Goal: Task Accomplishment & Management: Manage account settings

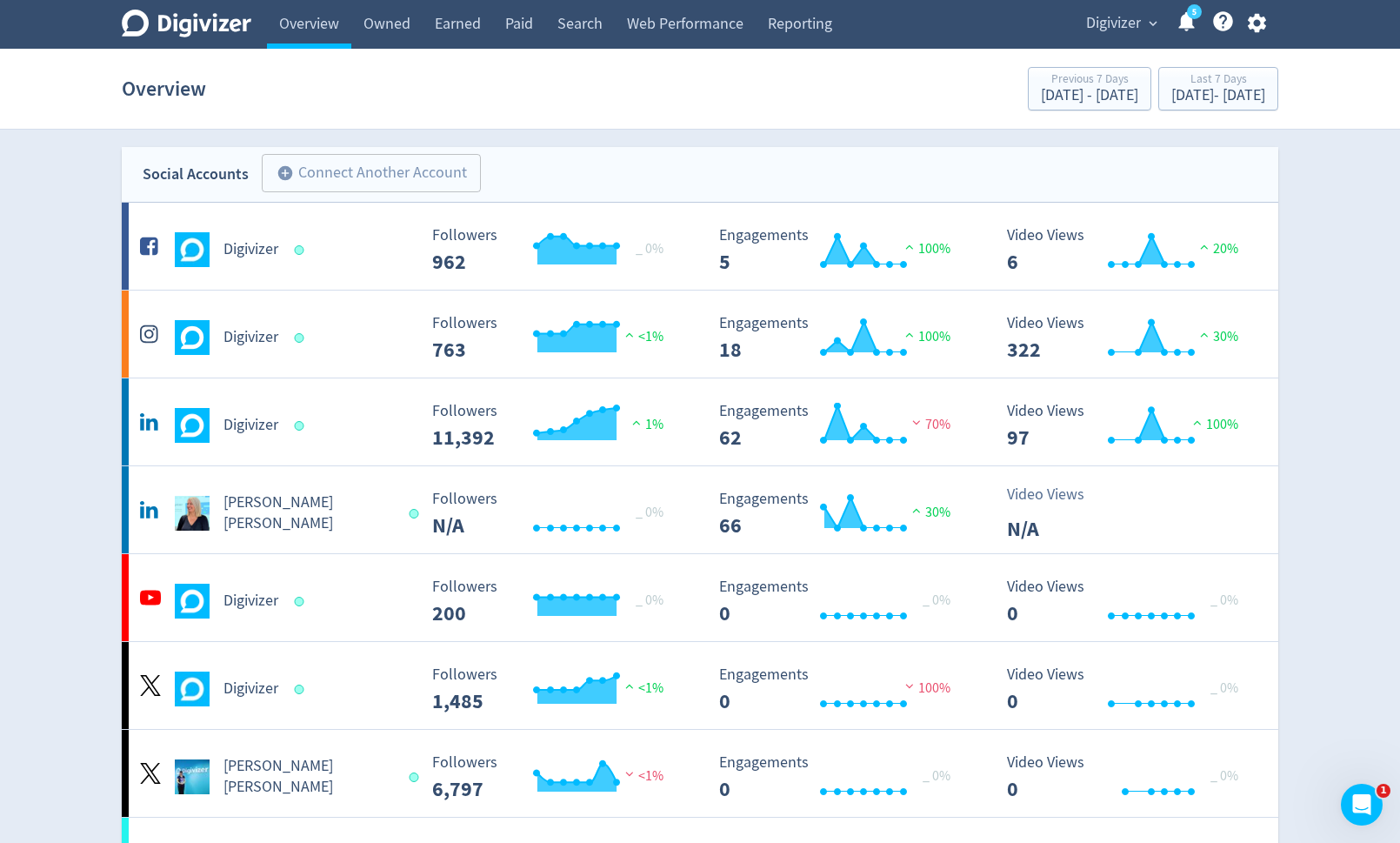
click at [1260, 24] on icon "button" at bounding box center [1256, 24] width 18 height 19
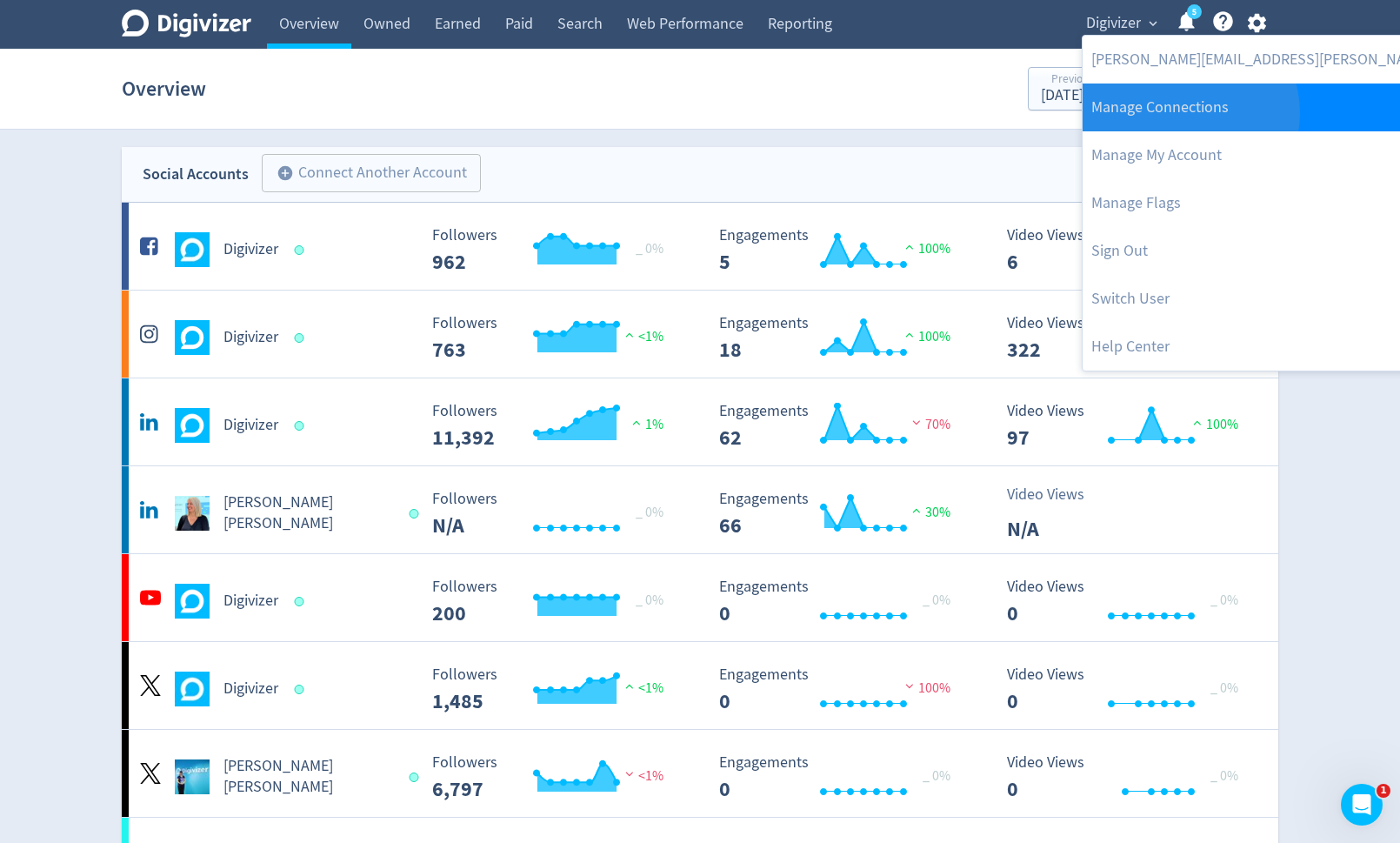
click at [1188, 113] on link "Manage Connections" at bounding box center [1315, 107] width 464 height 47
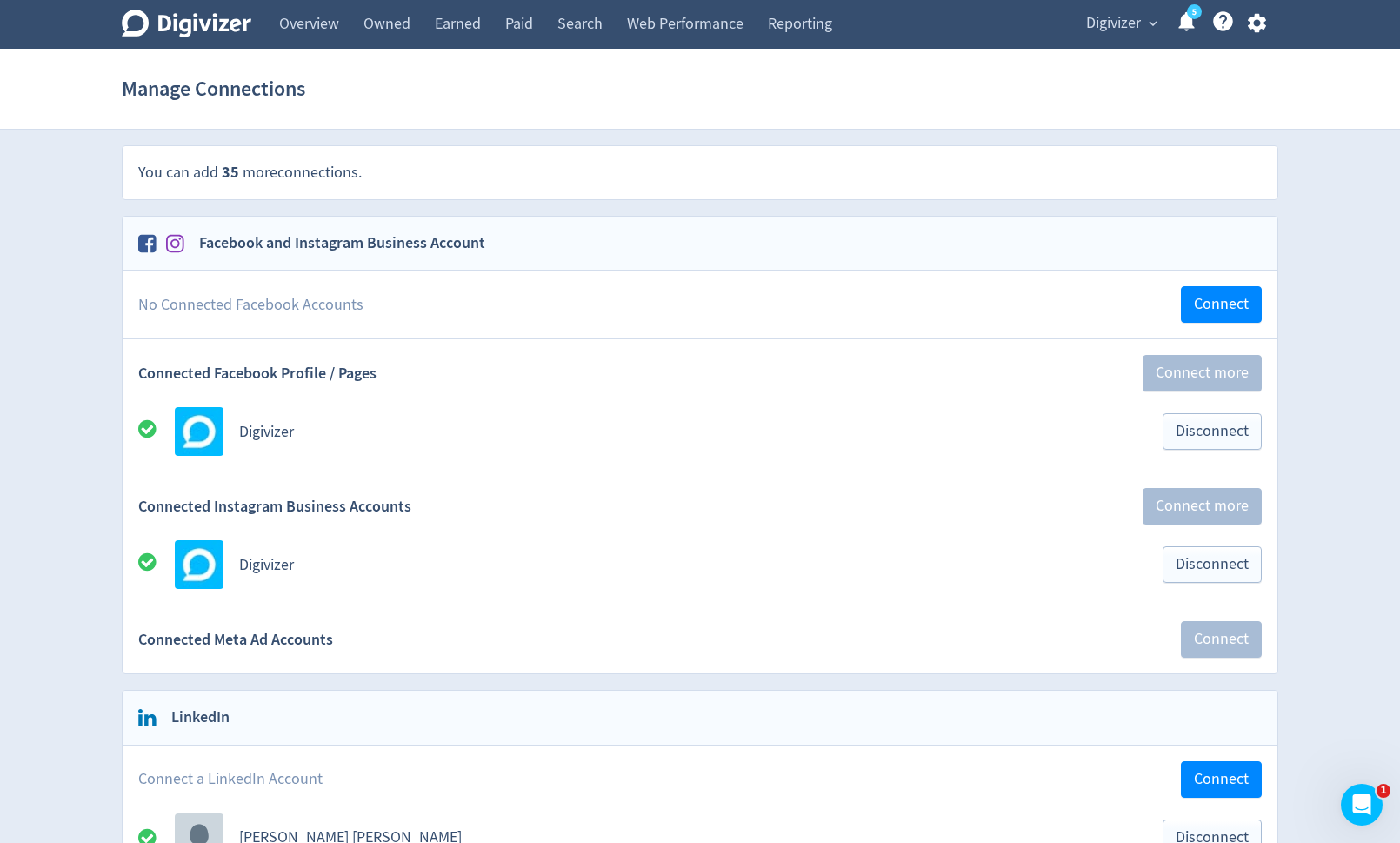
click at [1260, 23] on icon "button" at bounding box center [1256, 24] width 18 height 19
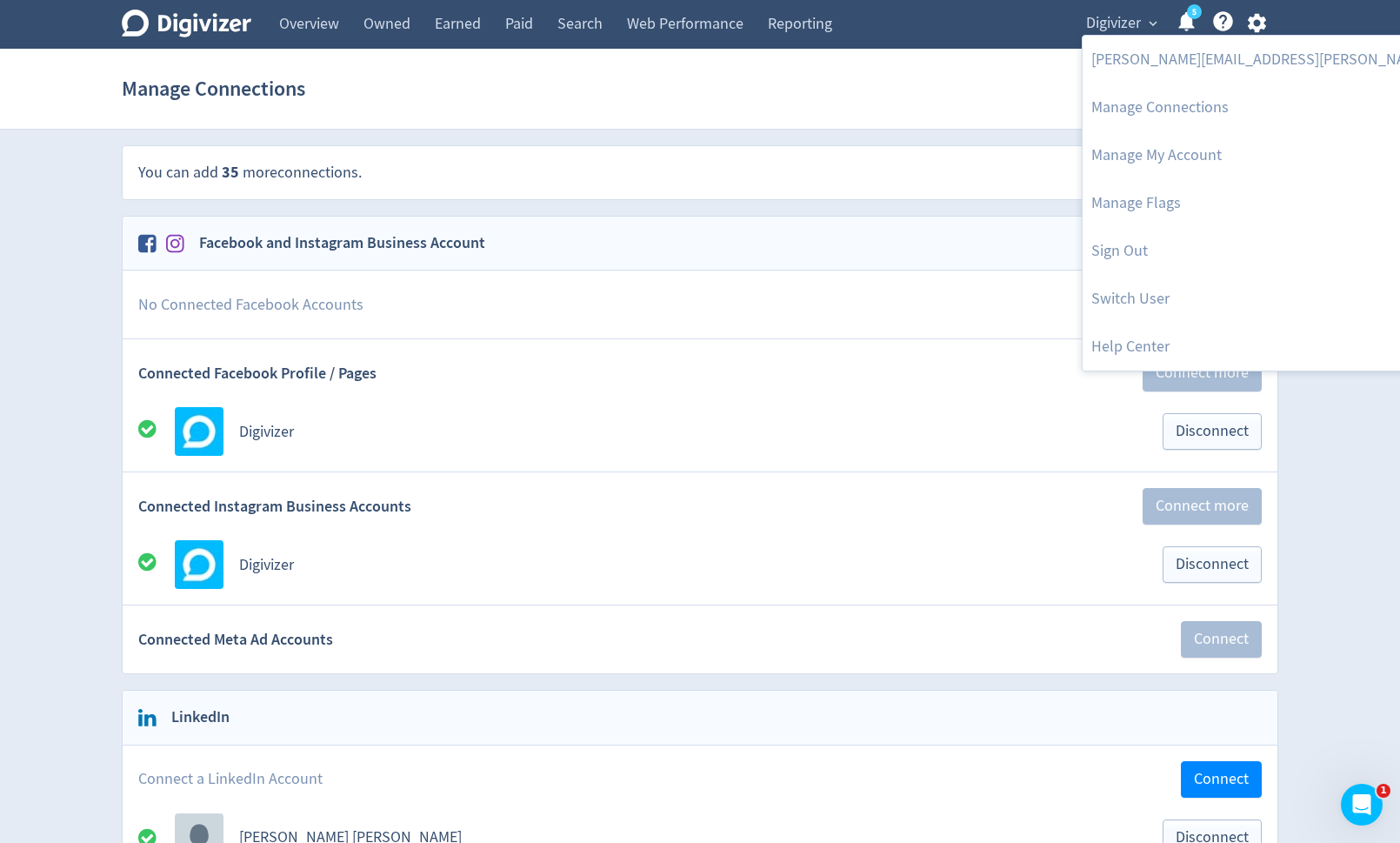
click at [1262, 23] on div at bounding box center [700, 422] width 1400 height 843
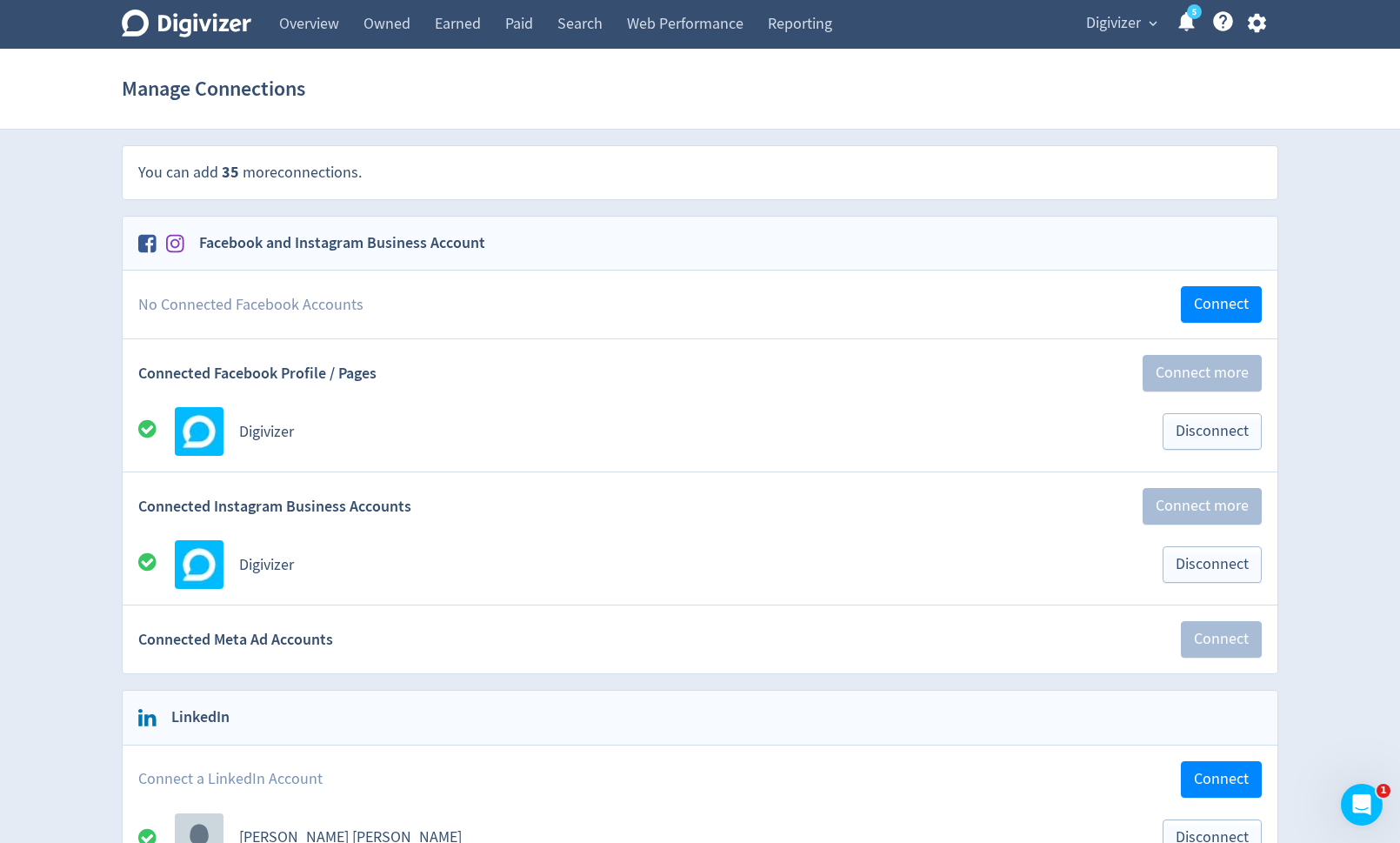
click at [1262, 23] on icon "button" at bounding box center [1256, 24] width 18 height 19
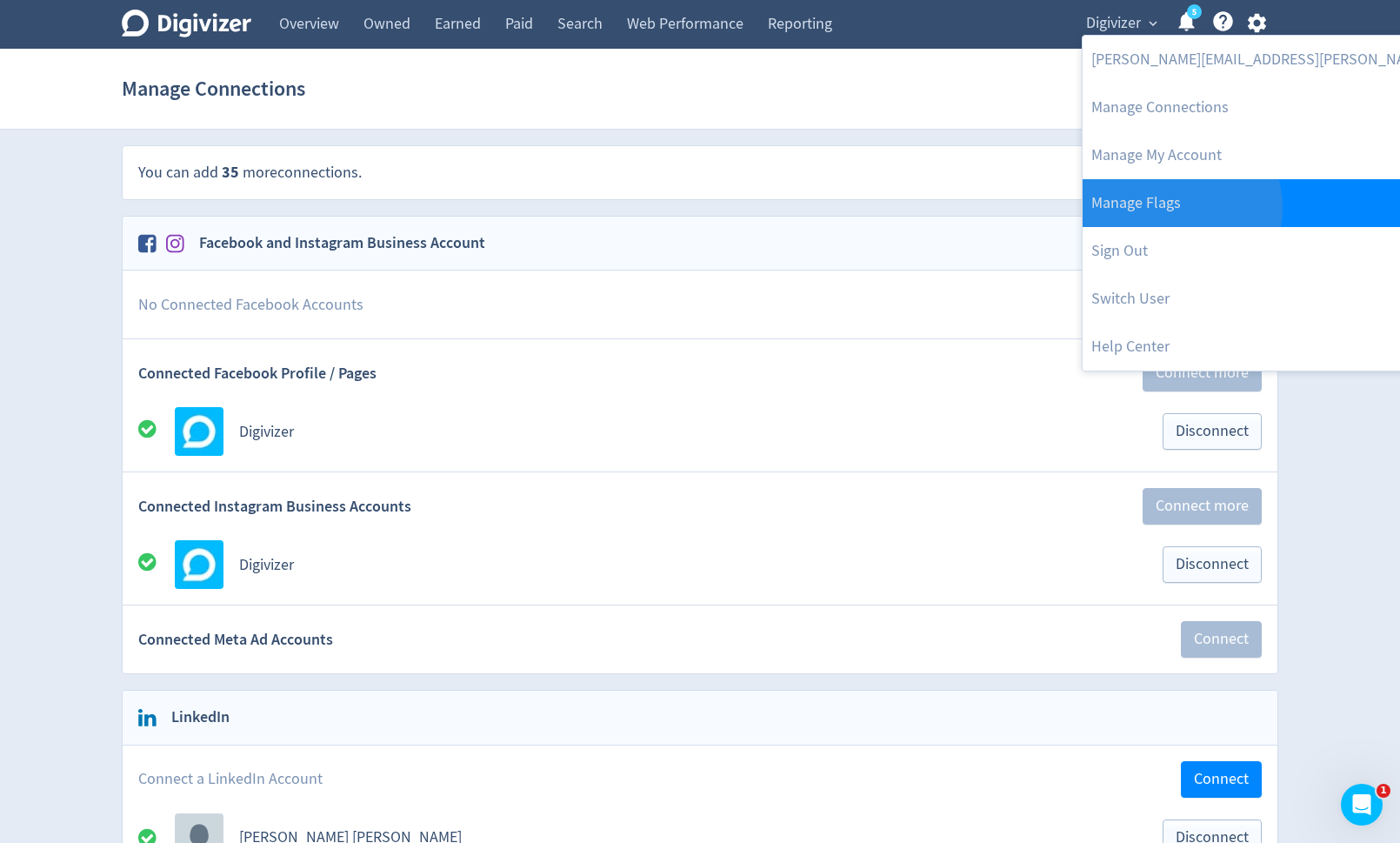
click at [1169, 208] on link "Manage Flags" at bounding box center [1315, 203] width 464 height 47
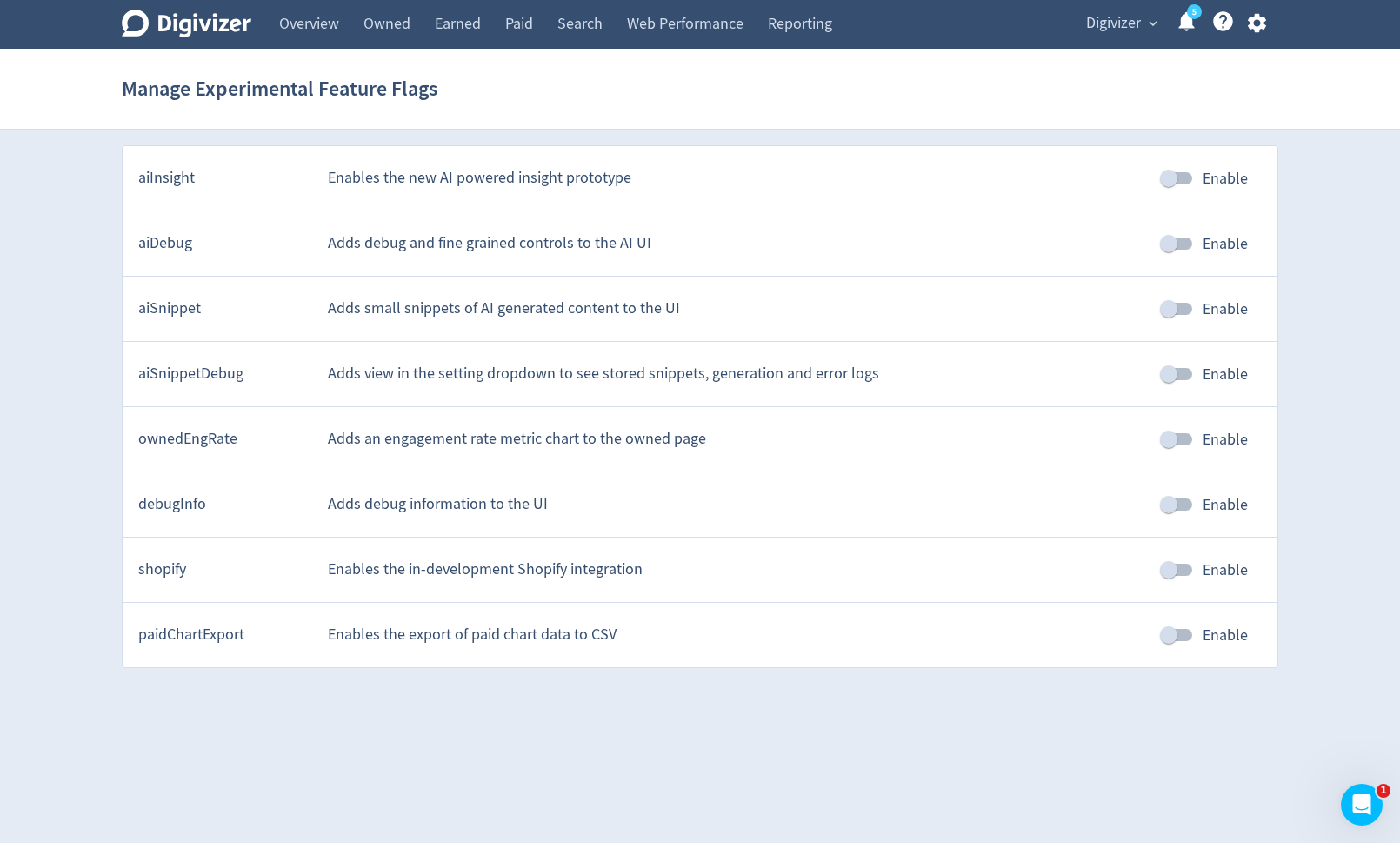
click at [1188, 569] on input "Enable" at bounding box center [1168, 570] width 99 height 33
checkbox input "true"
click at [1257, 26] on icon "button" at bounding box center [1257, 23] width 24 height 24
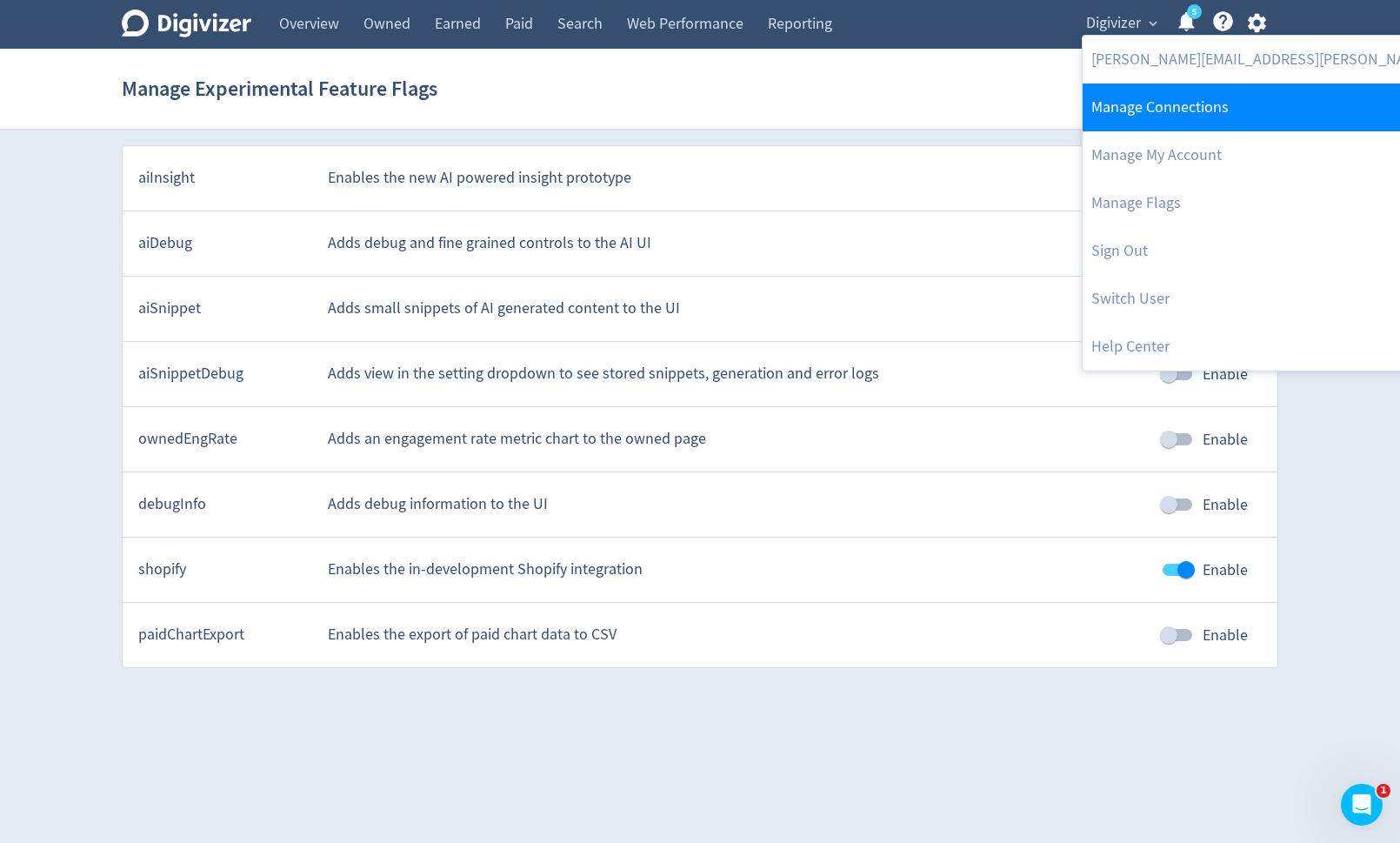
click at [1221, 112] on link "Manage Connections" at bounding box center [1315, 107] width 464 height 47
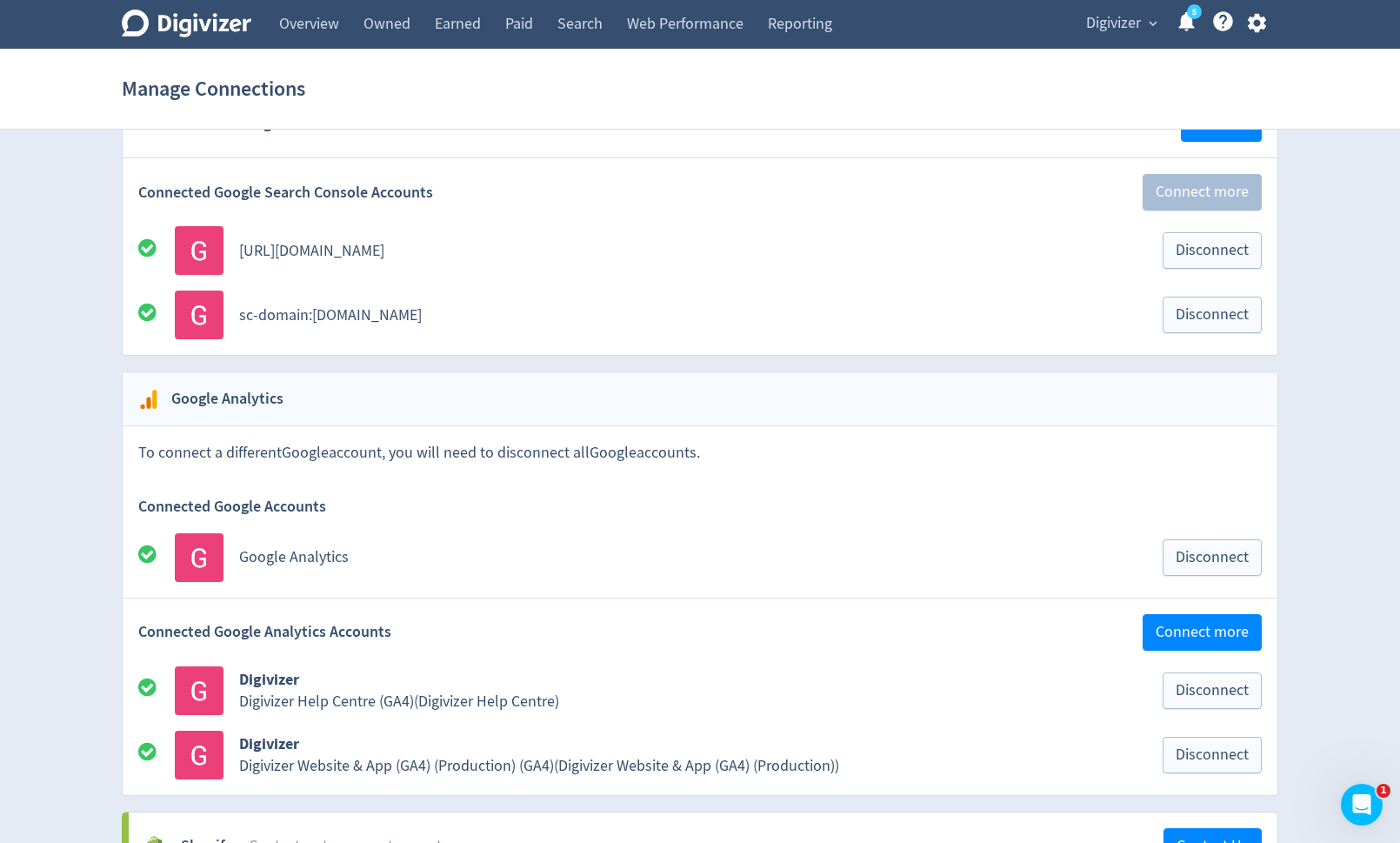
scroll to position [3090, 0]
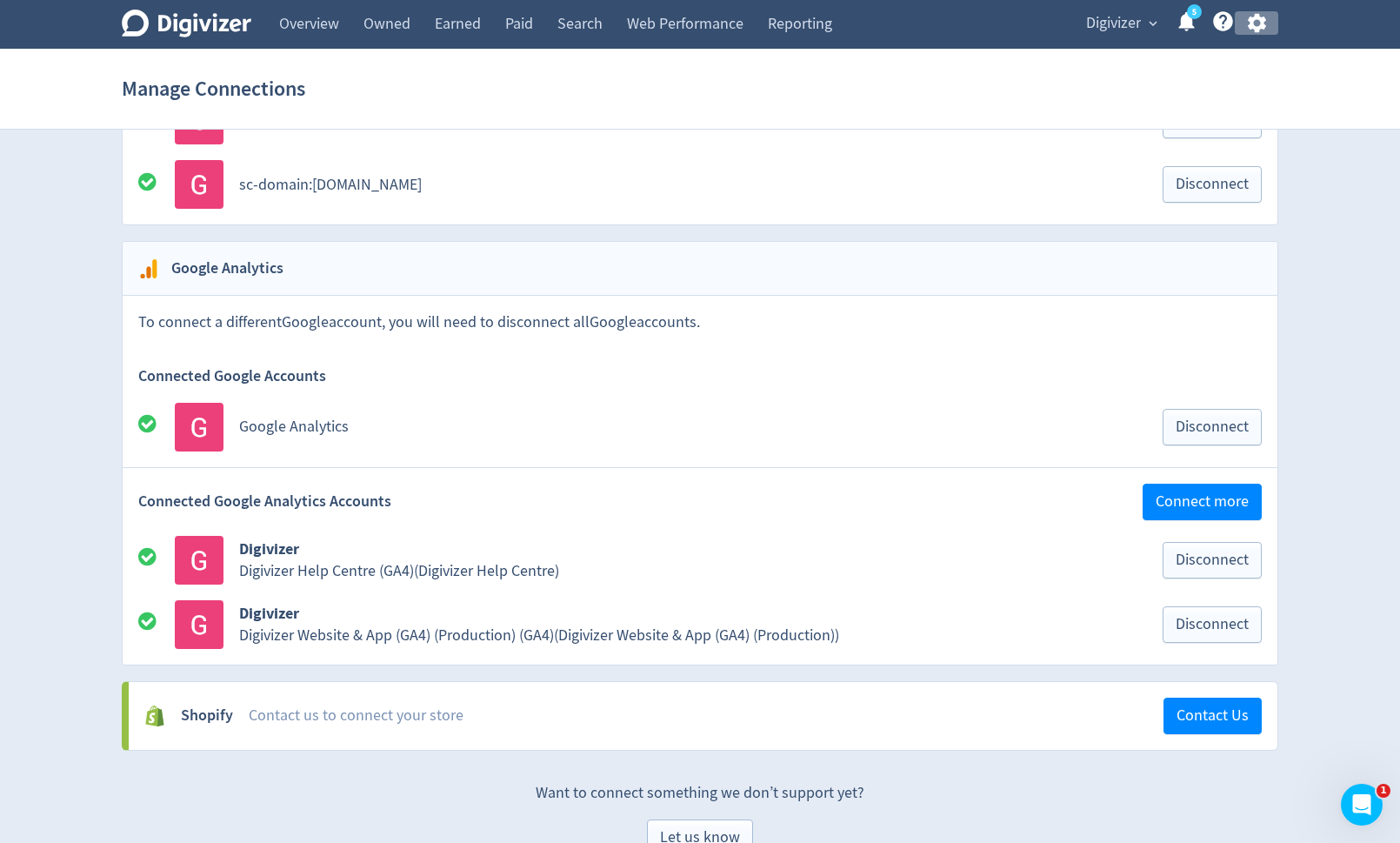
click at [1264, 30] on icon "button" at bounding box center [1257, 23] width 24 height 24
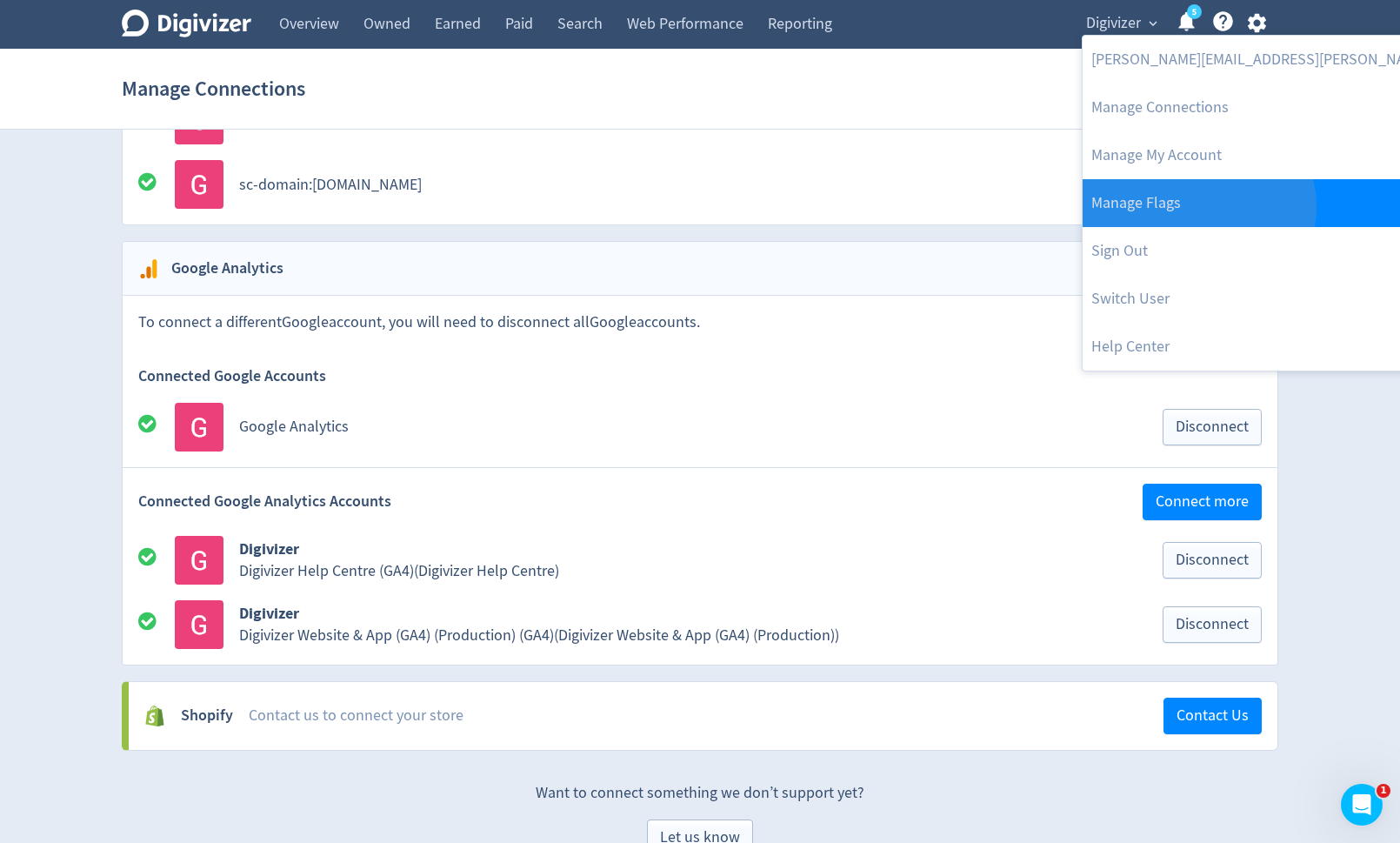
click at [1197, 207] on link "Manage Flags" at bounding box center [1315, 203] width 464 height 47
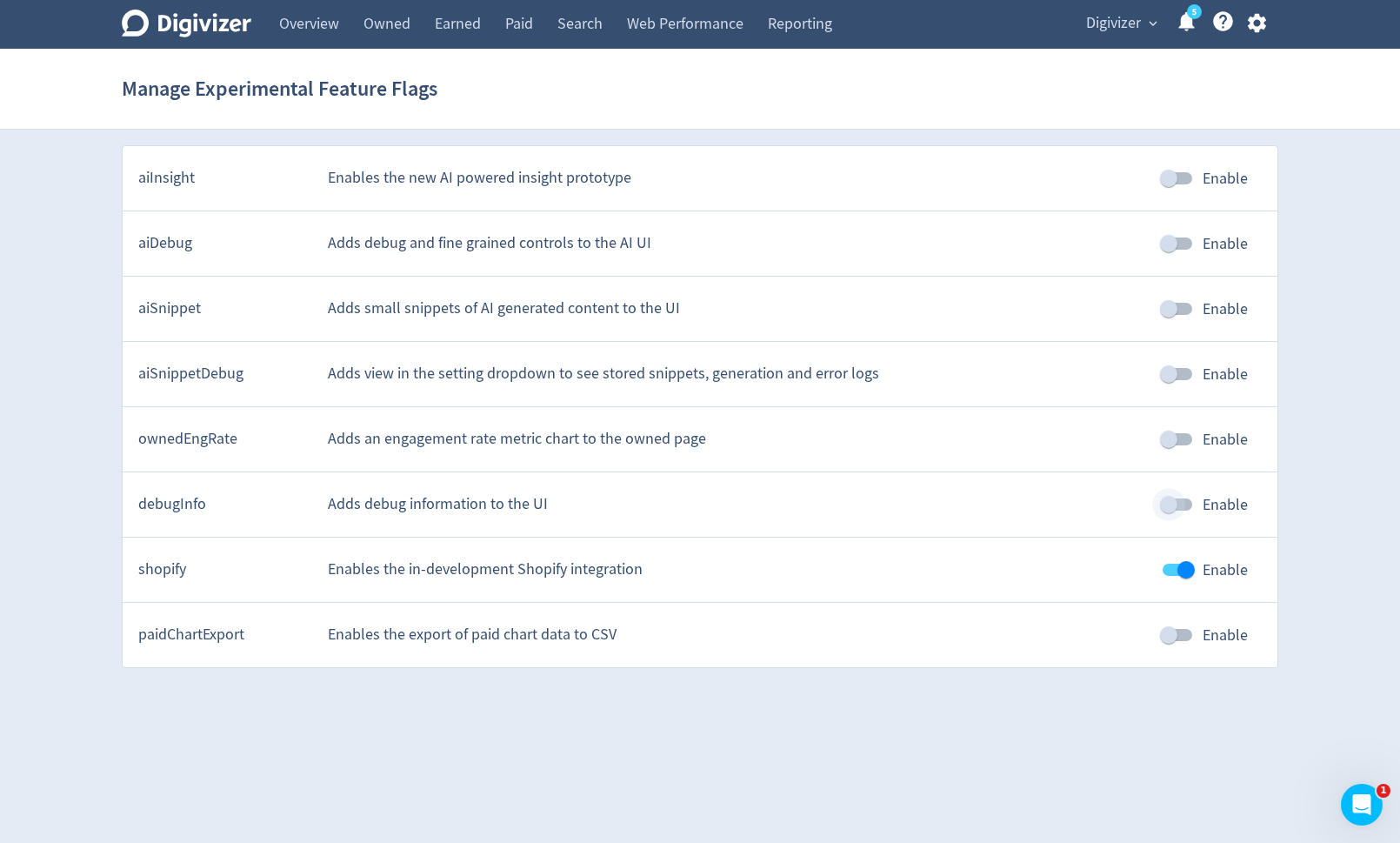
click at [1183, 502] on input "Enable" at bounding box center [1168, 505] width 99 height 33
checkbox input "true"
click at [1326, 367] on div "Digivizer Logo [PERSON_NAME] Logo Overview Owned Earned Paid Search Web Perform…" at bounding box center [700, 334] width 1400 height 668
click at [1128, 27] on span "Digivizer" at bounding box center [1113, 24] width 54 height 28
